Goal: Information Seeking & Learning: Learn about a topic

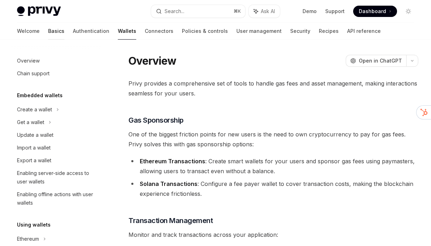
click at [48, 29] on link "Basics" at bounding box center [56, 31] width 16 height 17
type textarea "*"
click at [198, 9] on button "Search... ⌘ K" at bounding box center [198, 11] width 94 height 13
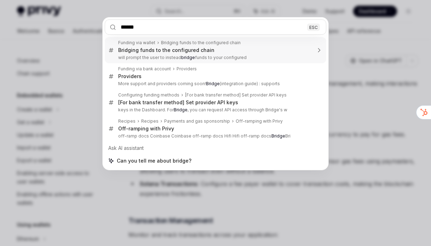
type input "******"
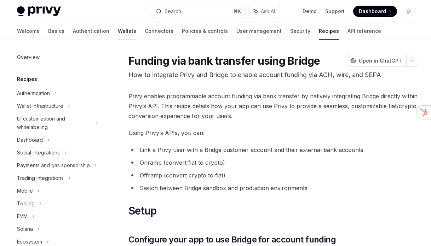
click at [118, 25] on link "Wallets" at bounding box center [127, 31] width 18 height 17
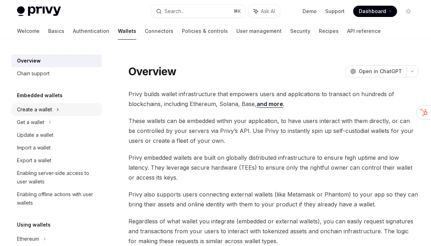
click at [48, 111] on div "Create a wallet" at bounding box center [34, 109] width 35 height 8
type textarea "*"
